Goal: Task Accomplishment & Management: Manage account settings

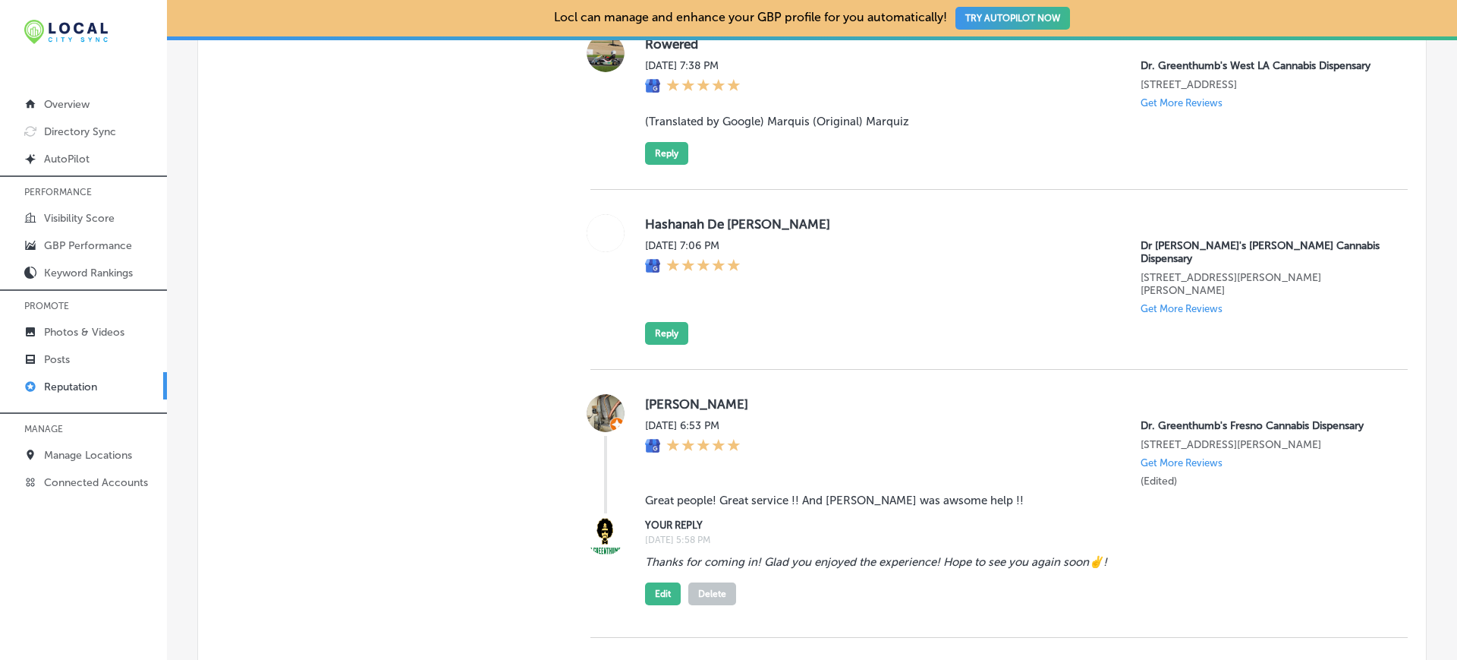
scroll to position [1299, 0]
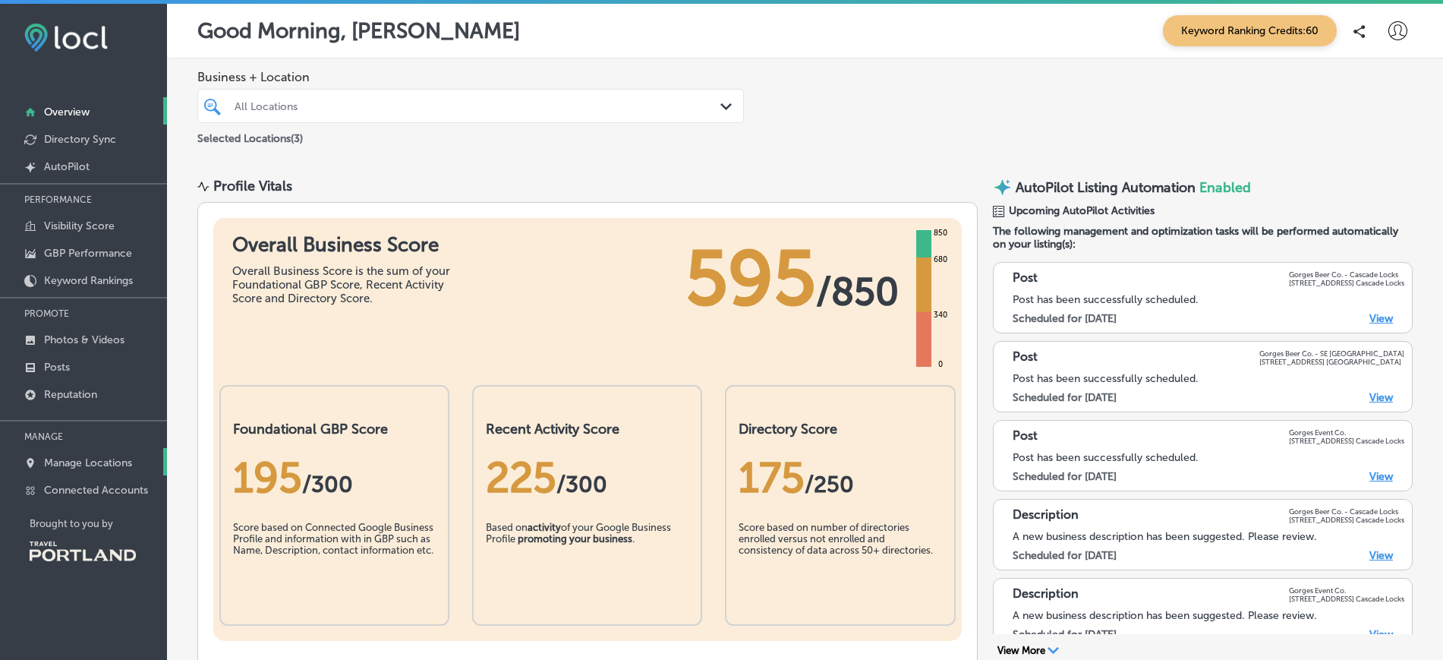
click at [63, 466] on p "Manage Locations" at bounding box center [88, 462] width 88 height 13
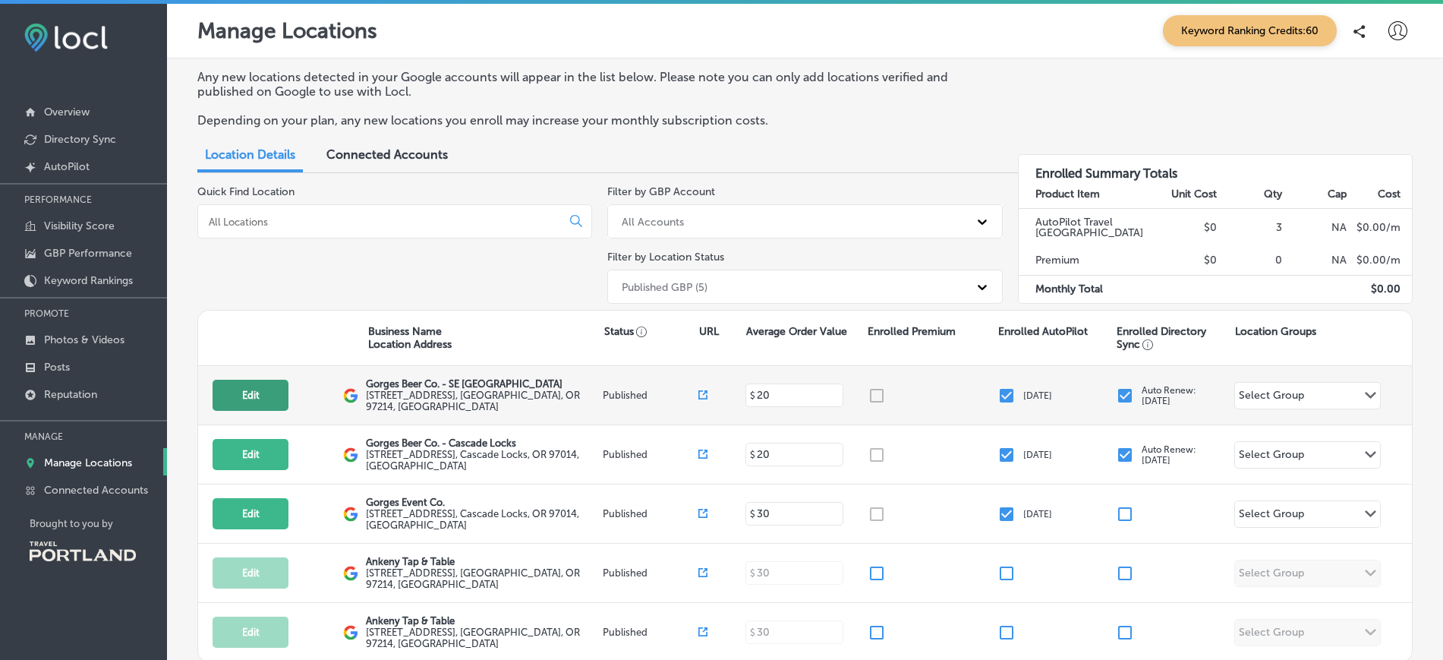
click at [241, 405] on button "Edit" at bounding box center [251, 394] width 76 height 31
select select "US"
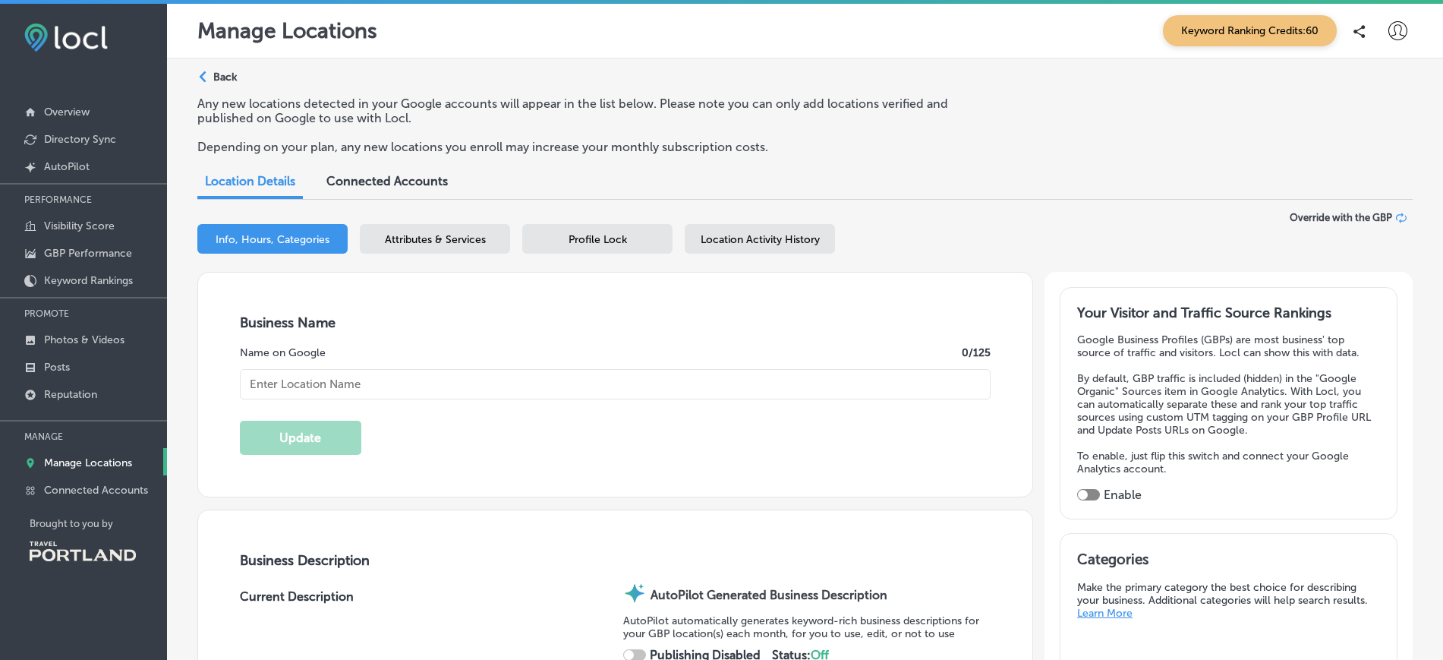
type input "Gorges Beer Co. - SE [GEOGRAPHIC_DATA]"
type textarea "Gorges Beer Co. - SE Portland redefines community dining with its vibrant atmos…"
type input "[EMAIL_ADDRESS][DOMAIN_NAME]"
type input "[URL][DOMAIN_NAME]"
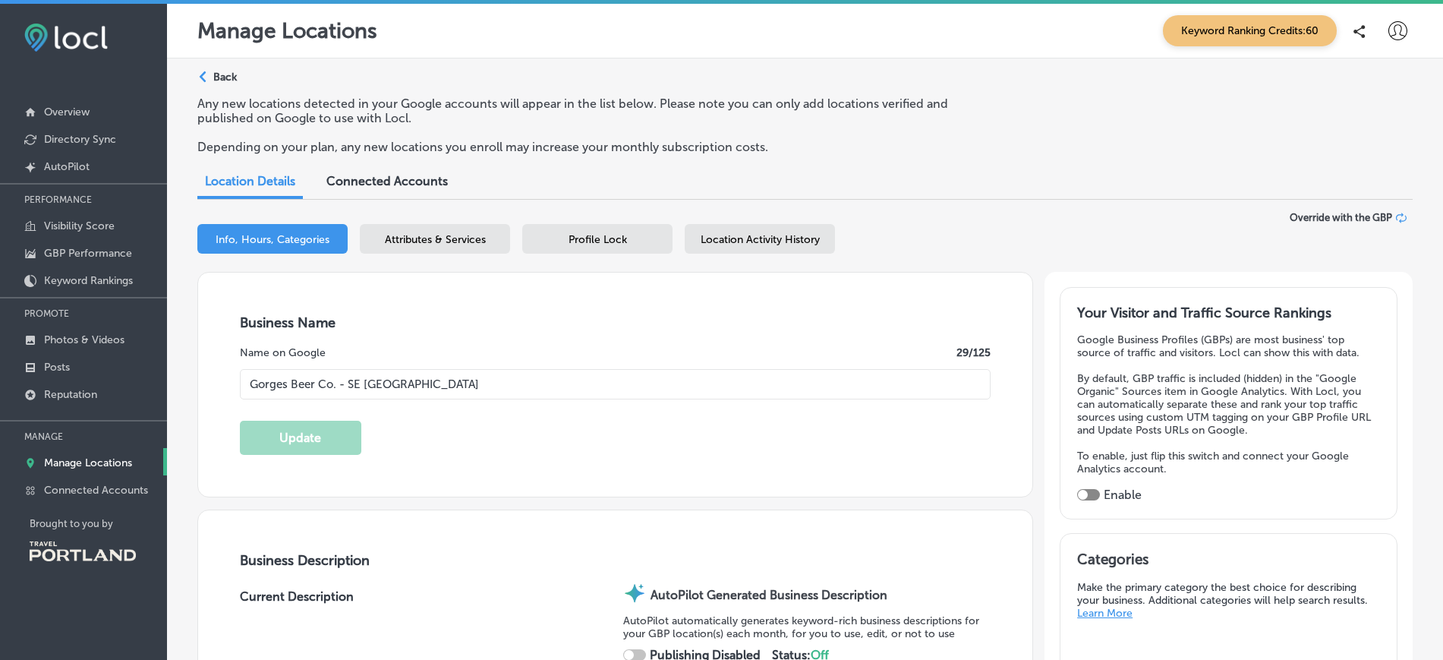
type input "[STREET_ADDRESS]"
type input "[GEOGRAPHIC_DATA]"
type input "97214"
type input "US"
type input "[URL][DOMAIN_NAME]"
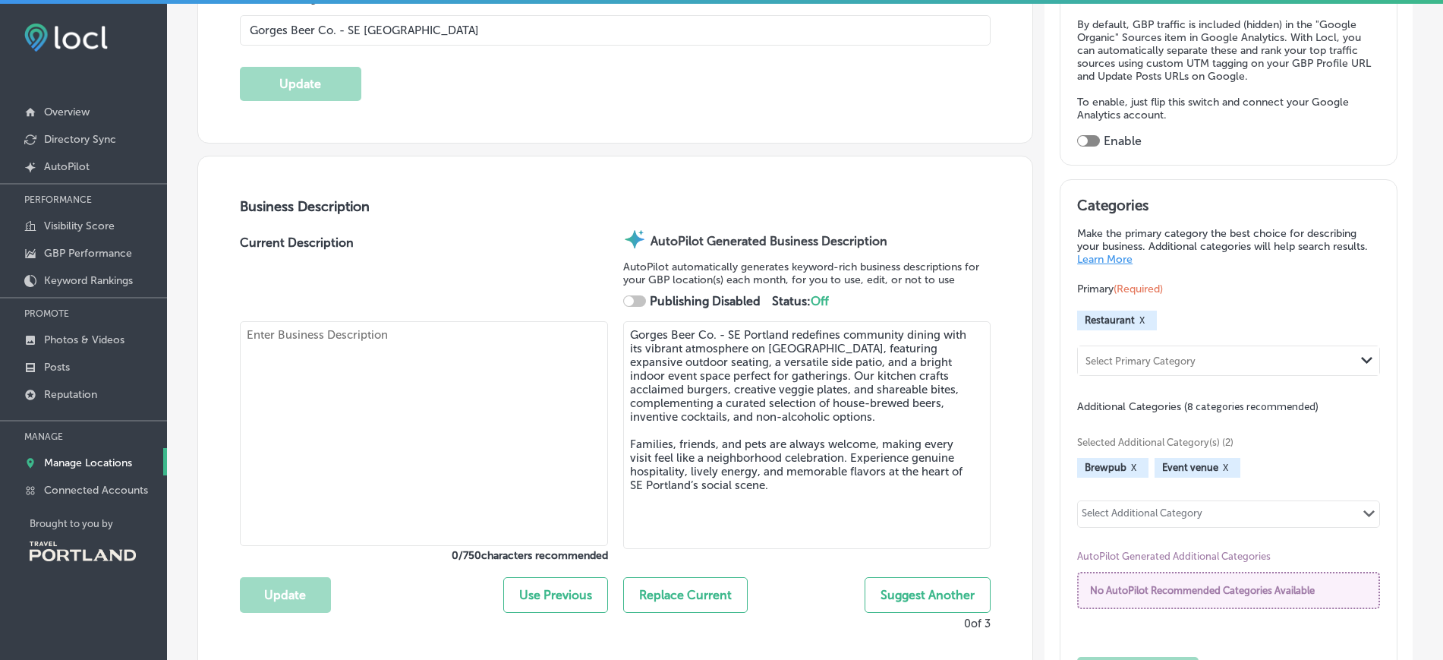
checkbox input "true"
type textarea "Gorges Beer Co. - SE [GEOGRAPHIC_DATA] offers a vibrant dining experience on th…"
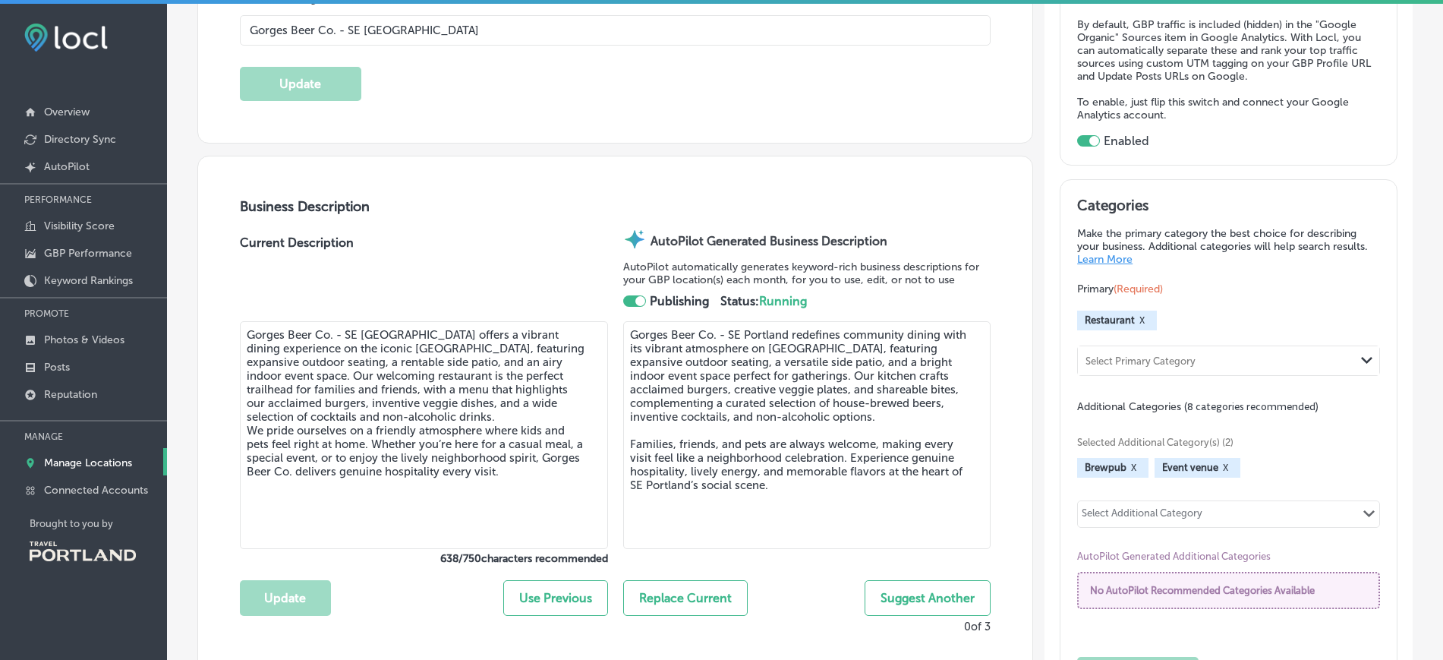
type input "[PHONE_NUMBER]"
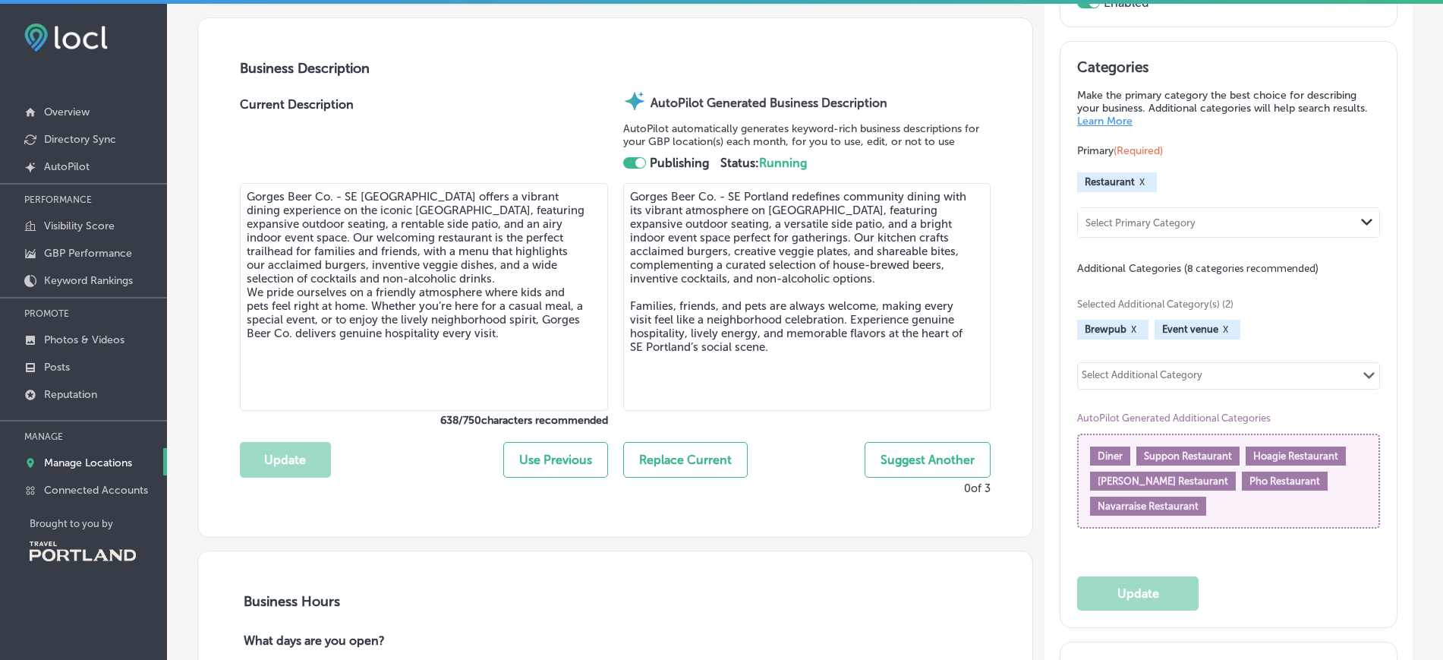
scroll to position [489, 0]
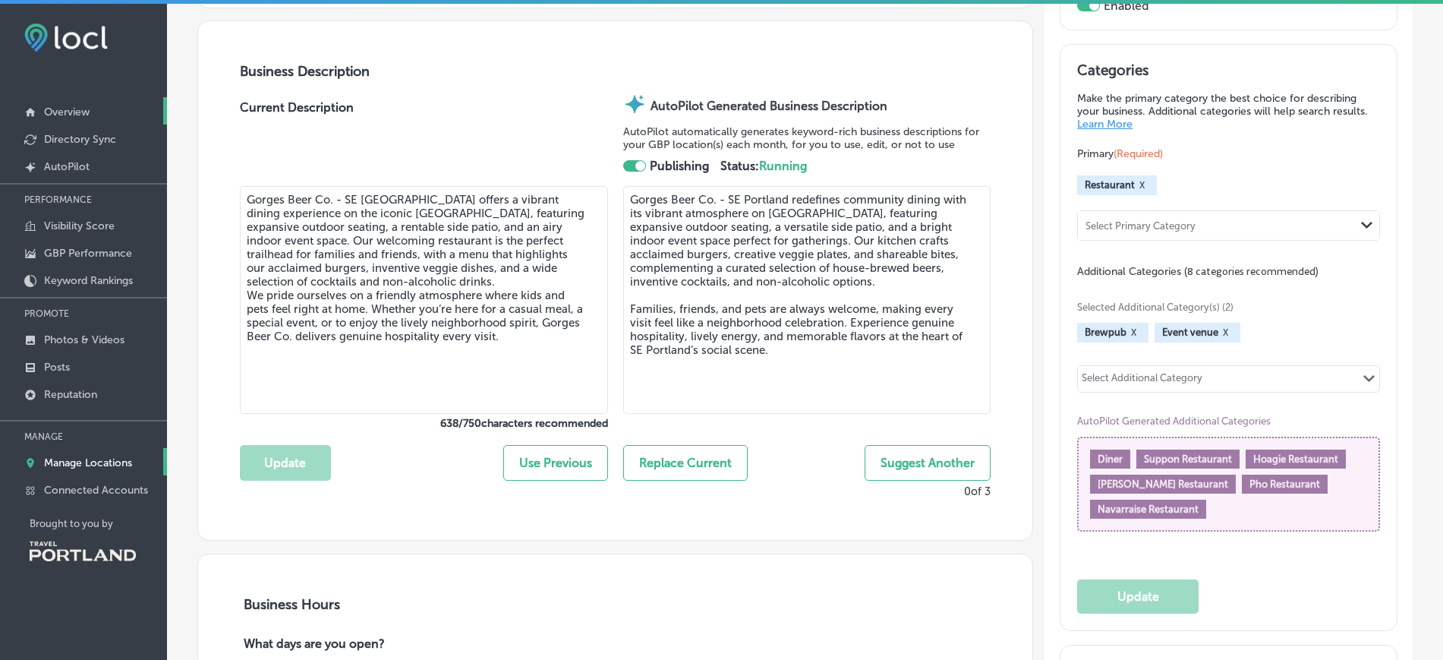
click at [99, 105] on link "Overview" at bounding box center [83, 110] width 167 height 27
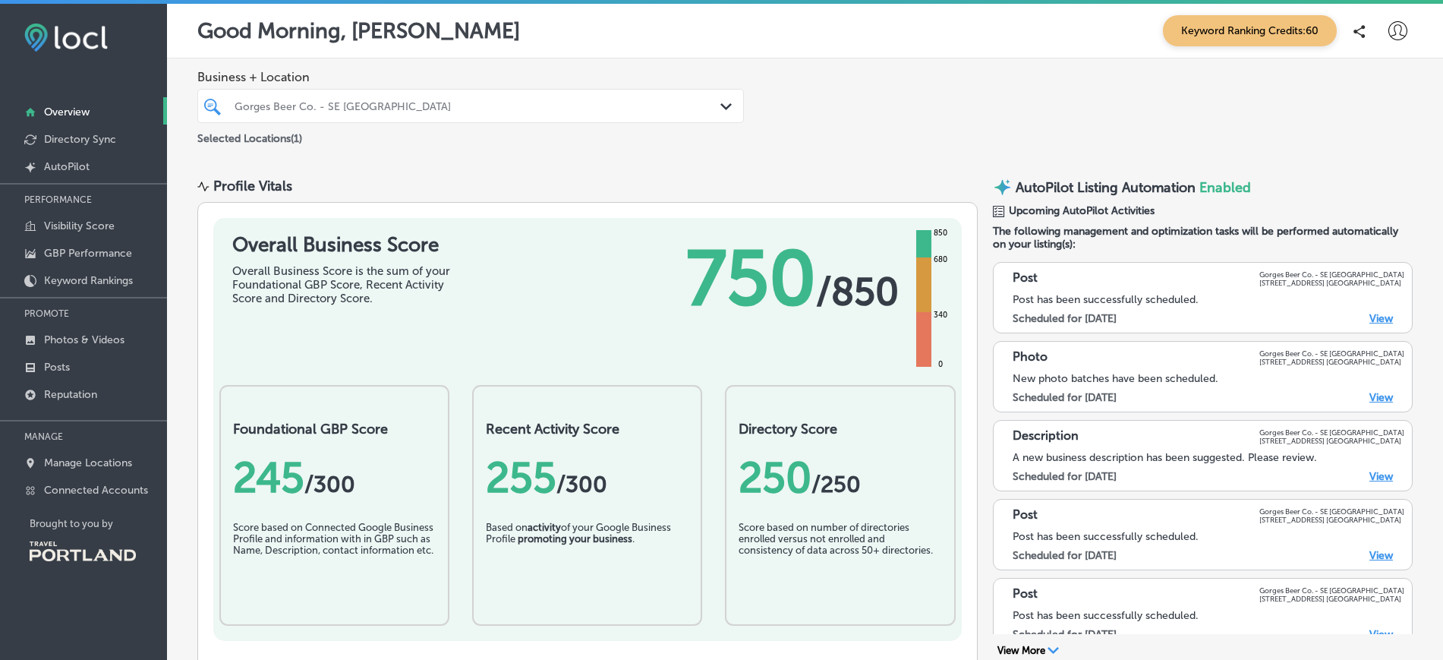
click at [1374, 478] on link "View" at bounding box center [1381, 476] width 24 height 13
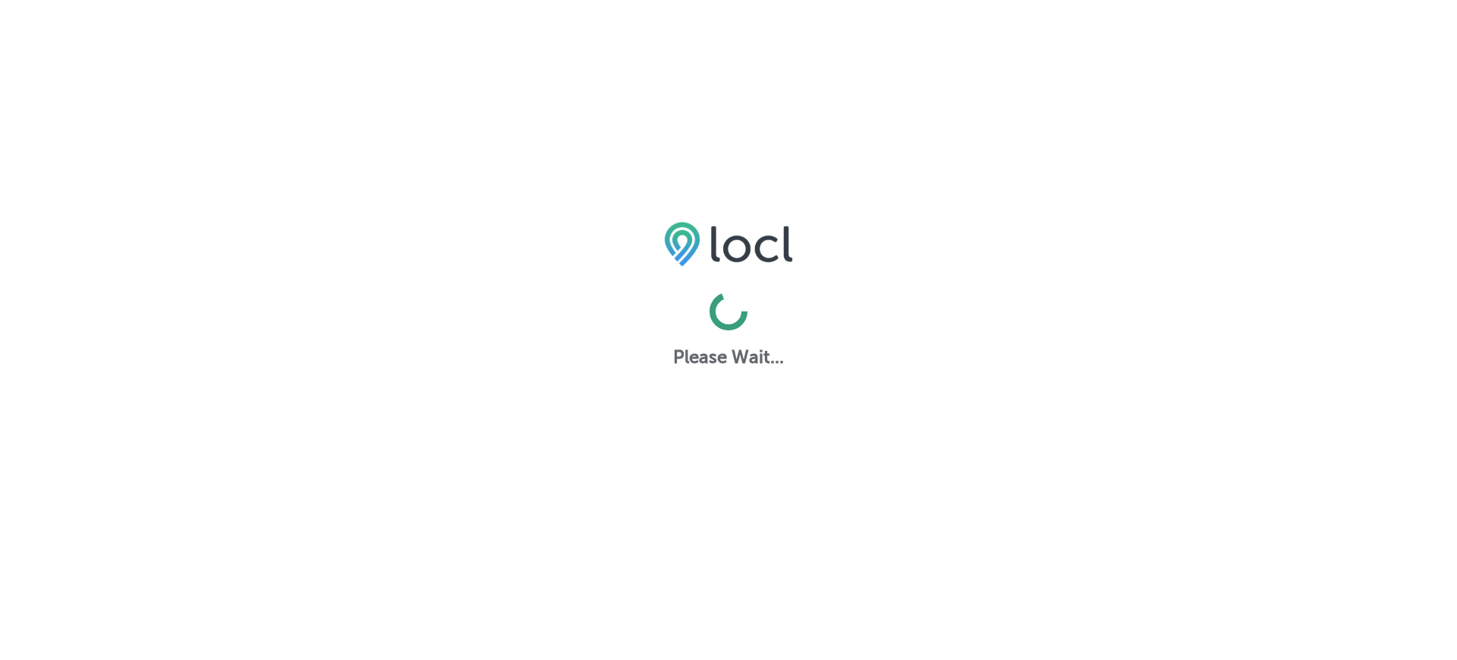
select select "US"
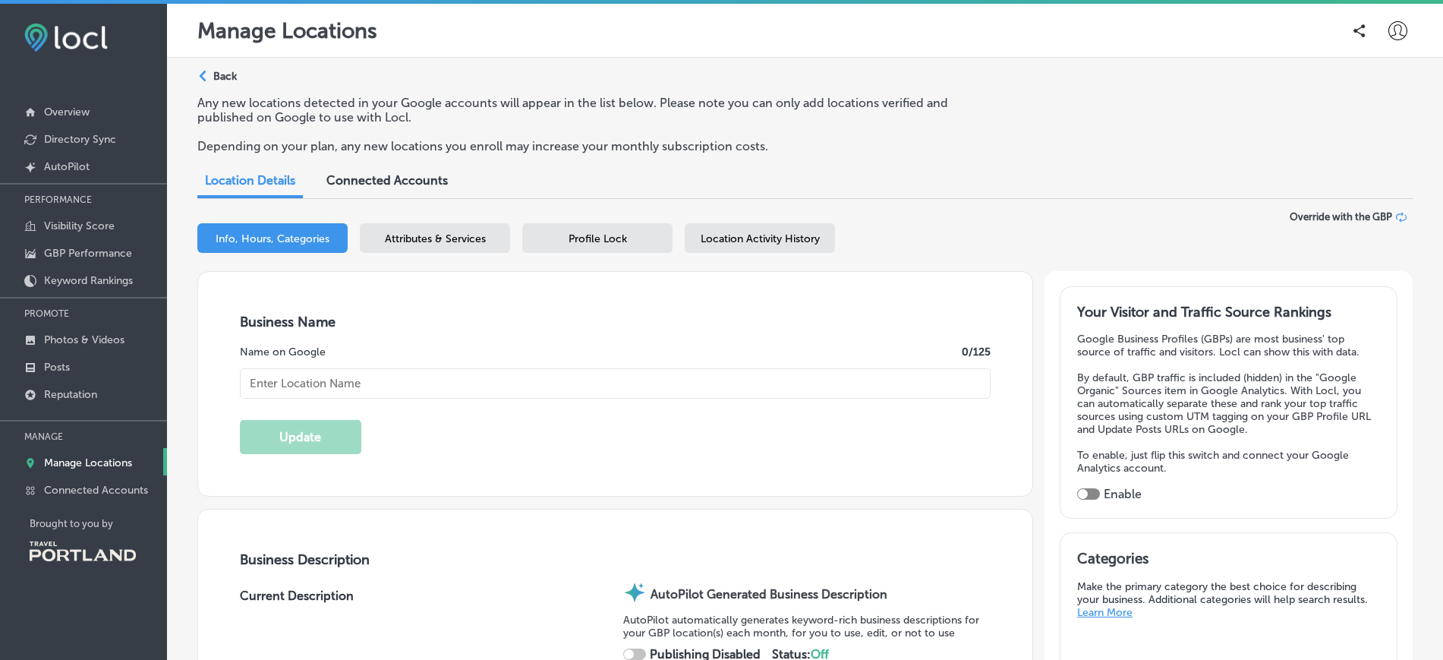
type textarea "Gorges Beer Co. - SE [GEOGRAPHIC_DATA] offers a vibrant dining experience on th…"
type textarea "Gorges Beer Co. - SE Portland redefines community dining with its vibrant atmos…"
type input "[EMAIL_ADDRESS][DOMAIN_NAME]"
type input "[URL][DOMAIN_NAME]"
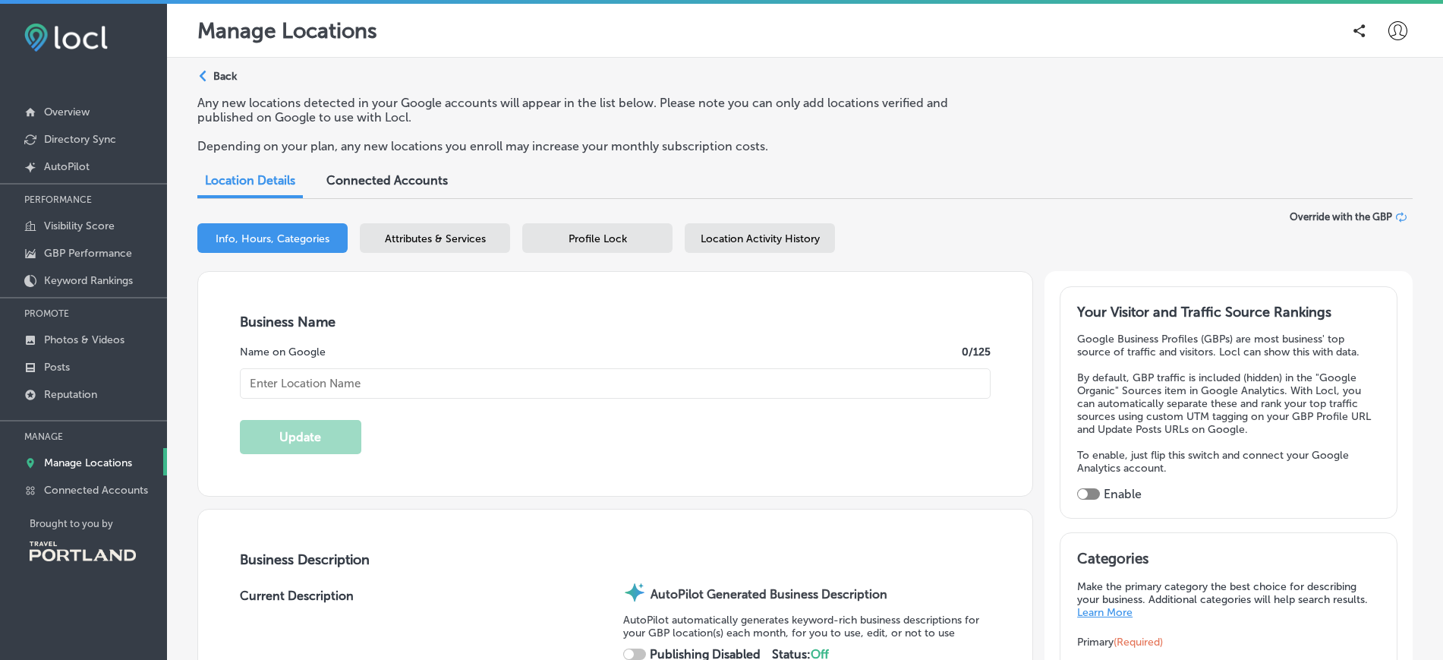
type input "[STREET_ADDRESS]"
type input "Portland"
type input "97214"
type input "US"
type input "https://gorgesbeer.com/"
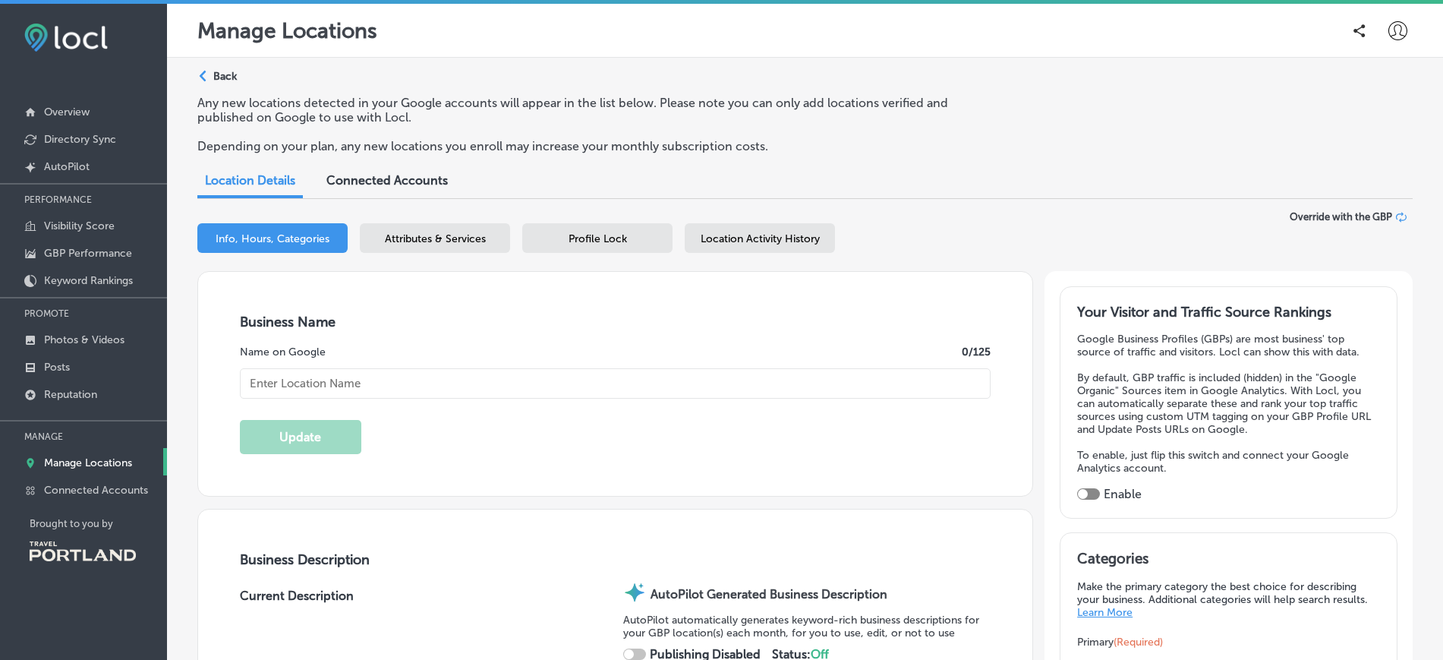
checkbox input "true"
type input "Gorges Beer Co. - SE Portland"
type input "+1 503 455 4674"
